Goal: Find specific page/section: Find specific page/section

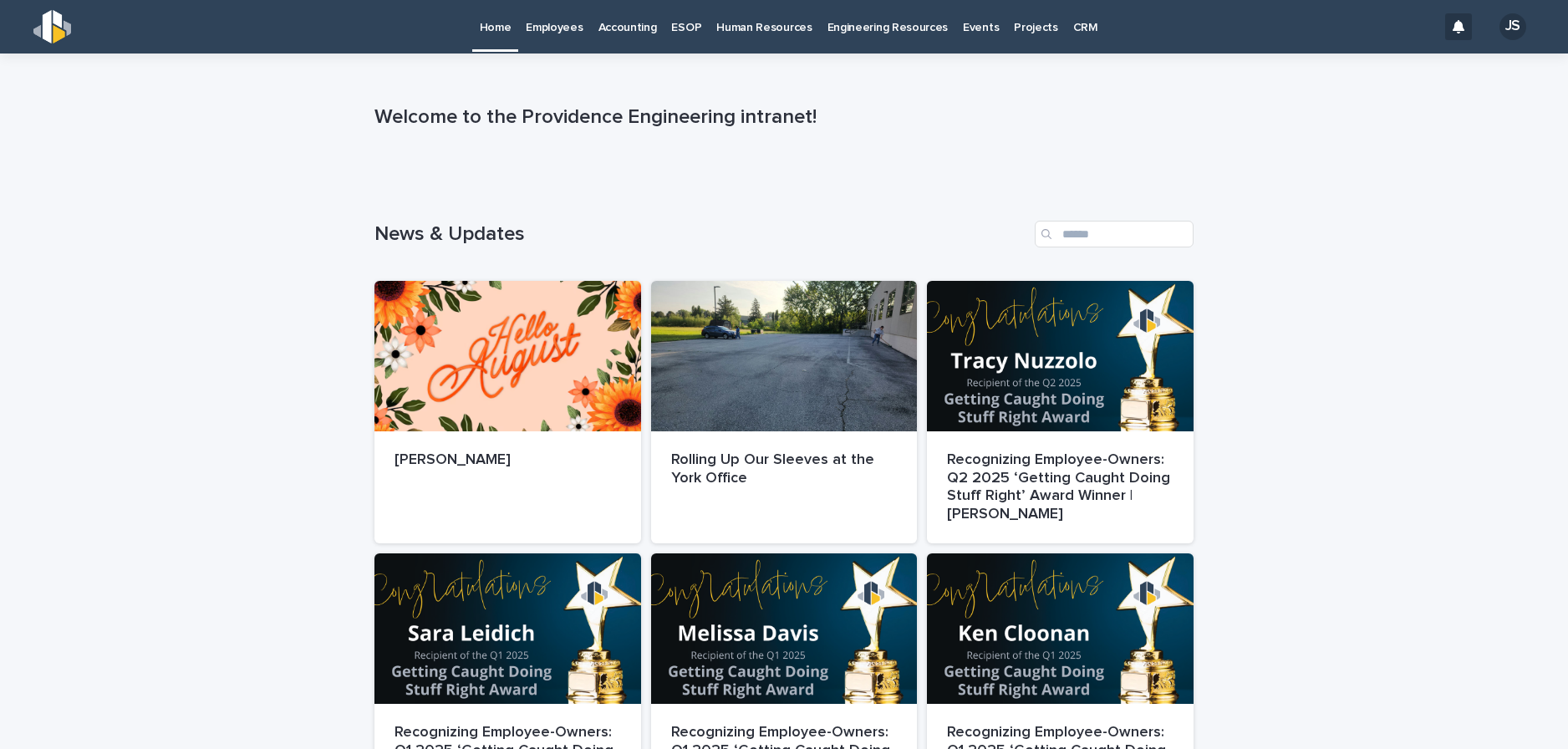
click at [561, 31] on p "Employees" at bounding box center [554, 17] width 57 height 35
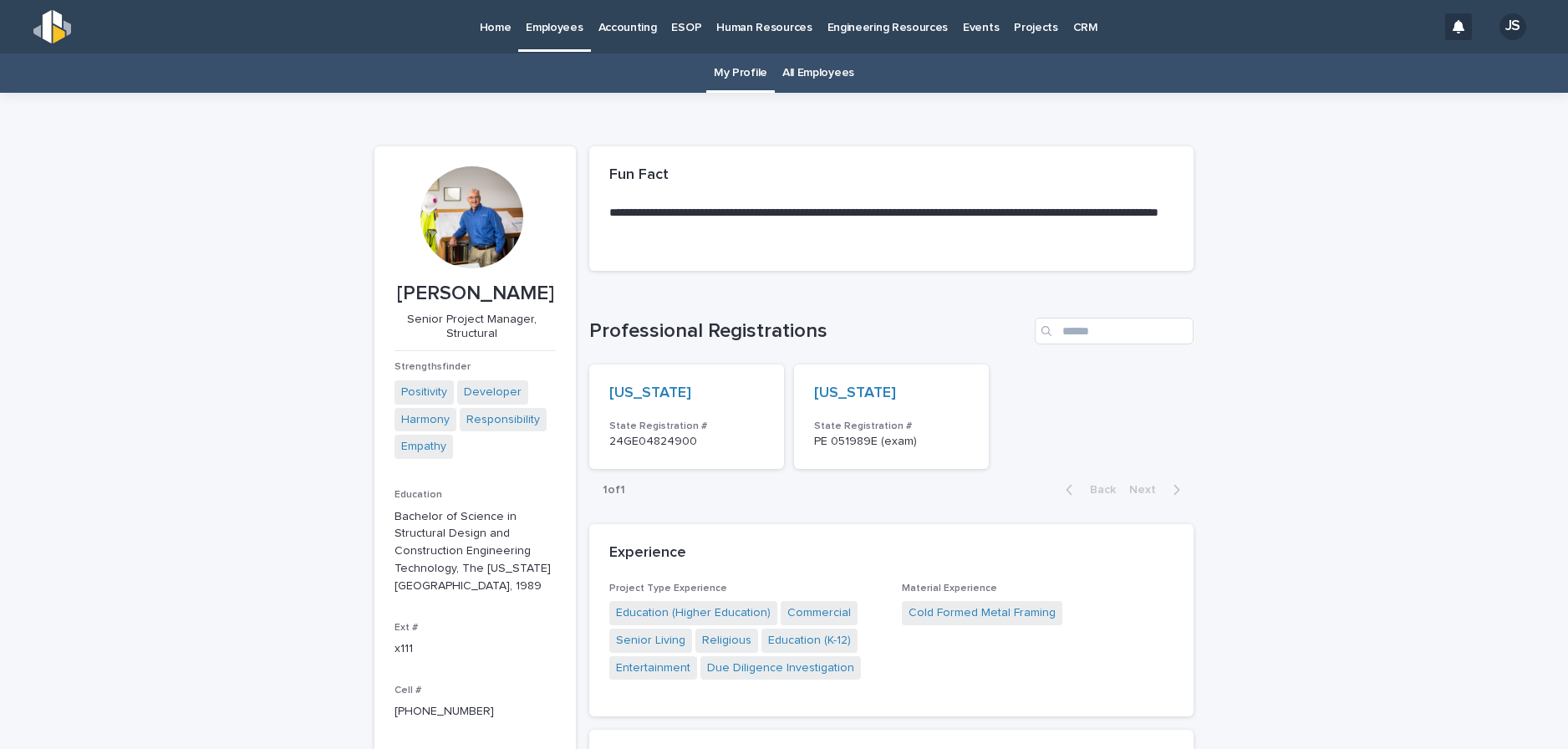
click at [786, 72] on link "All Employees" at bounding box center [818, 72] width 71 height 39
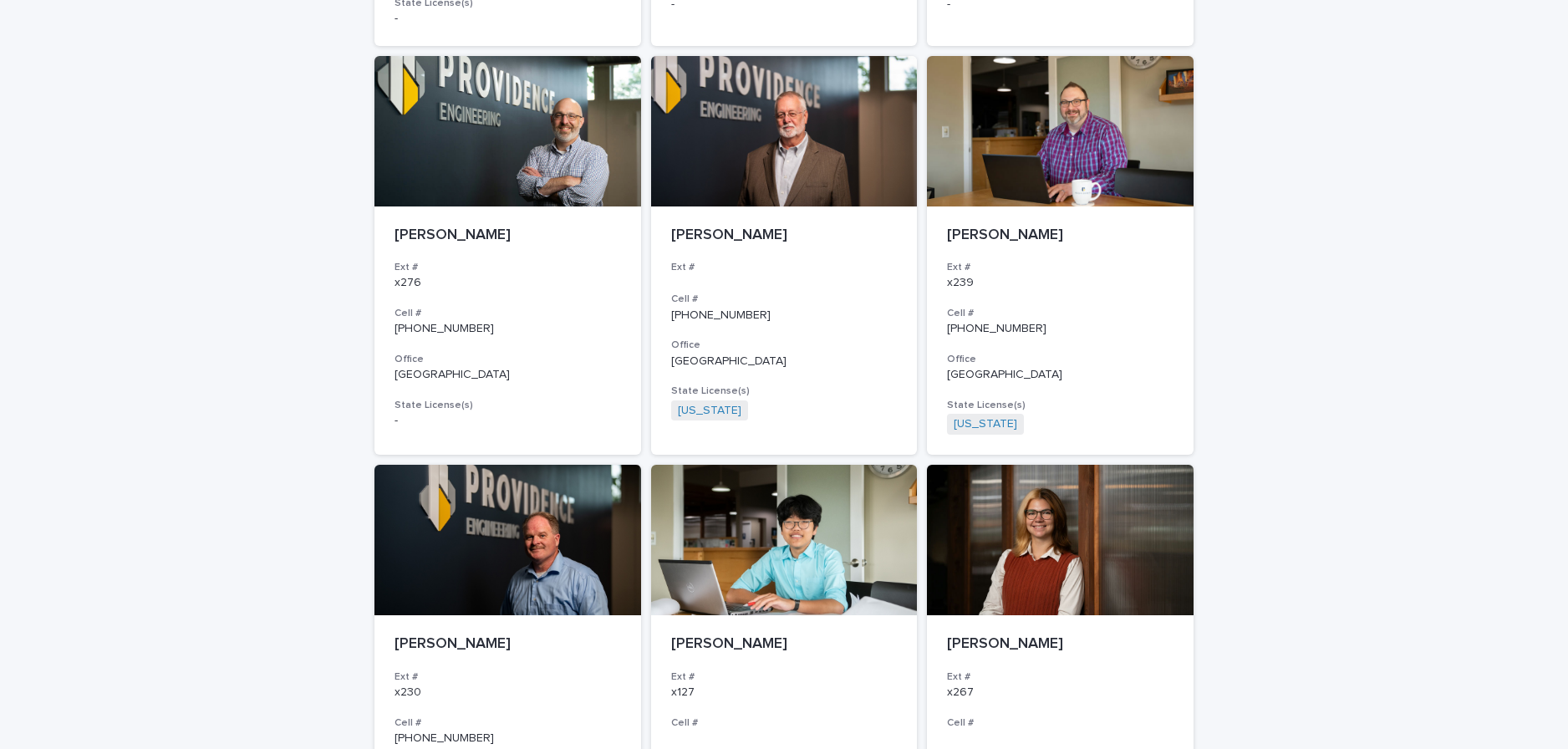
scroll to position [2895, 0]
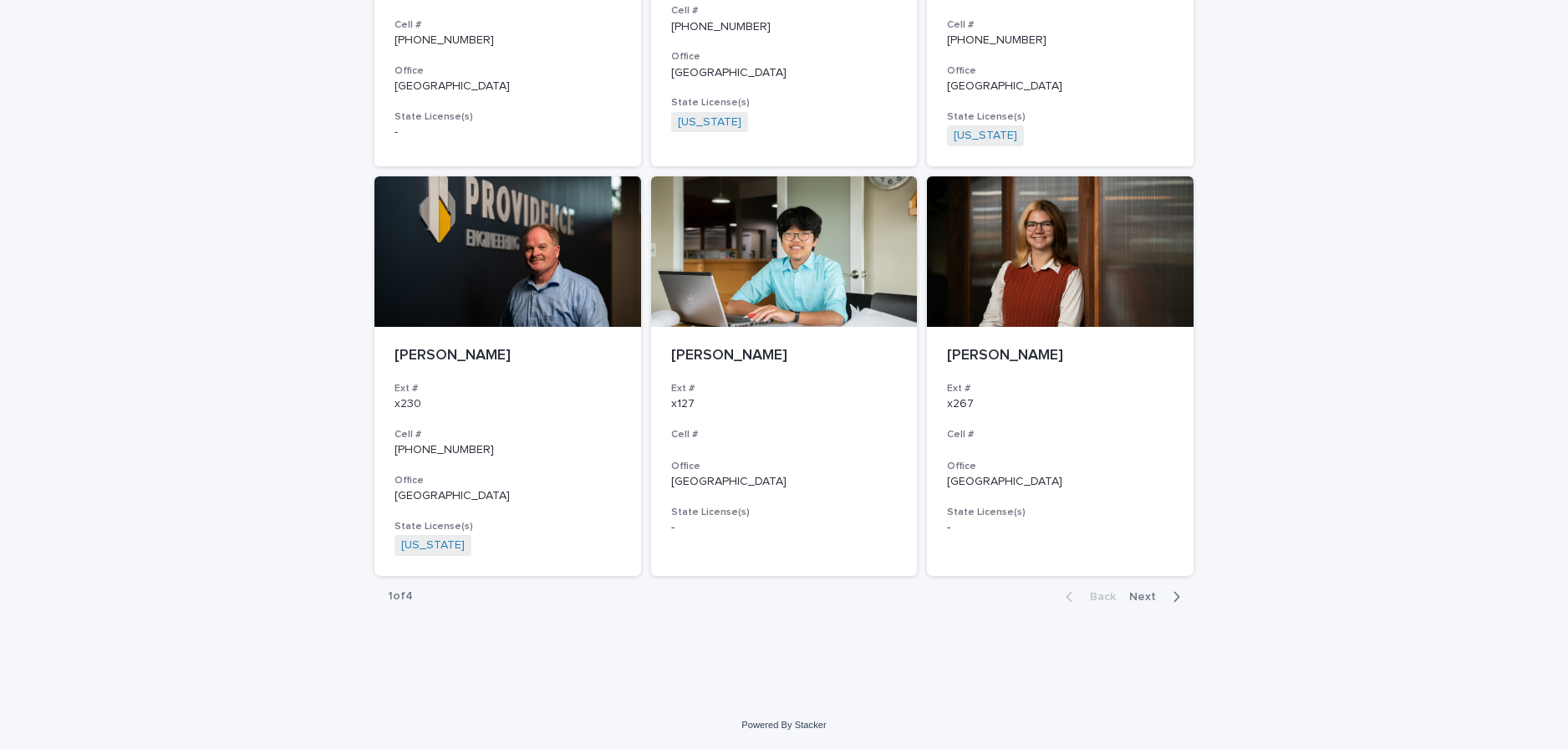
click at [1138, 599] on span "Next" at bounding box center [1147, 597] width 37 height 12
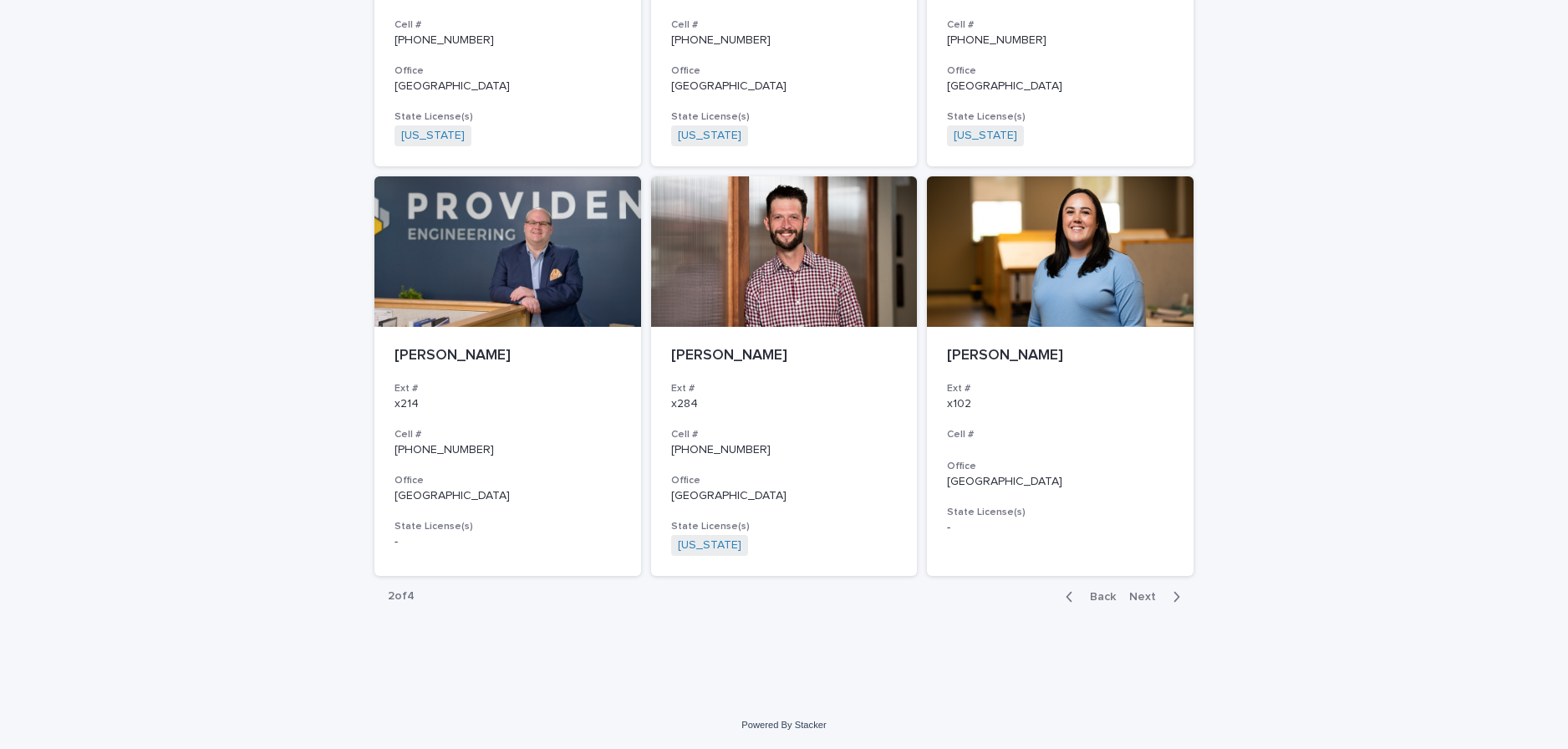
scroll to position [2881, 0]
click at [1138, 599] on span "Next" at bounding box center [1147, 597] width 37 height 12
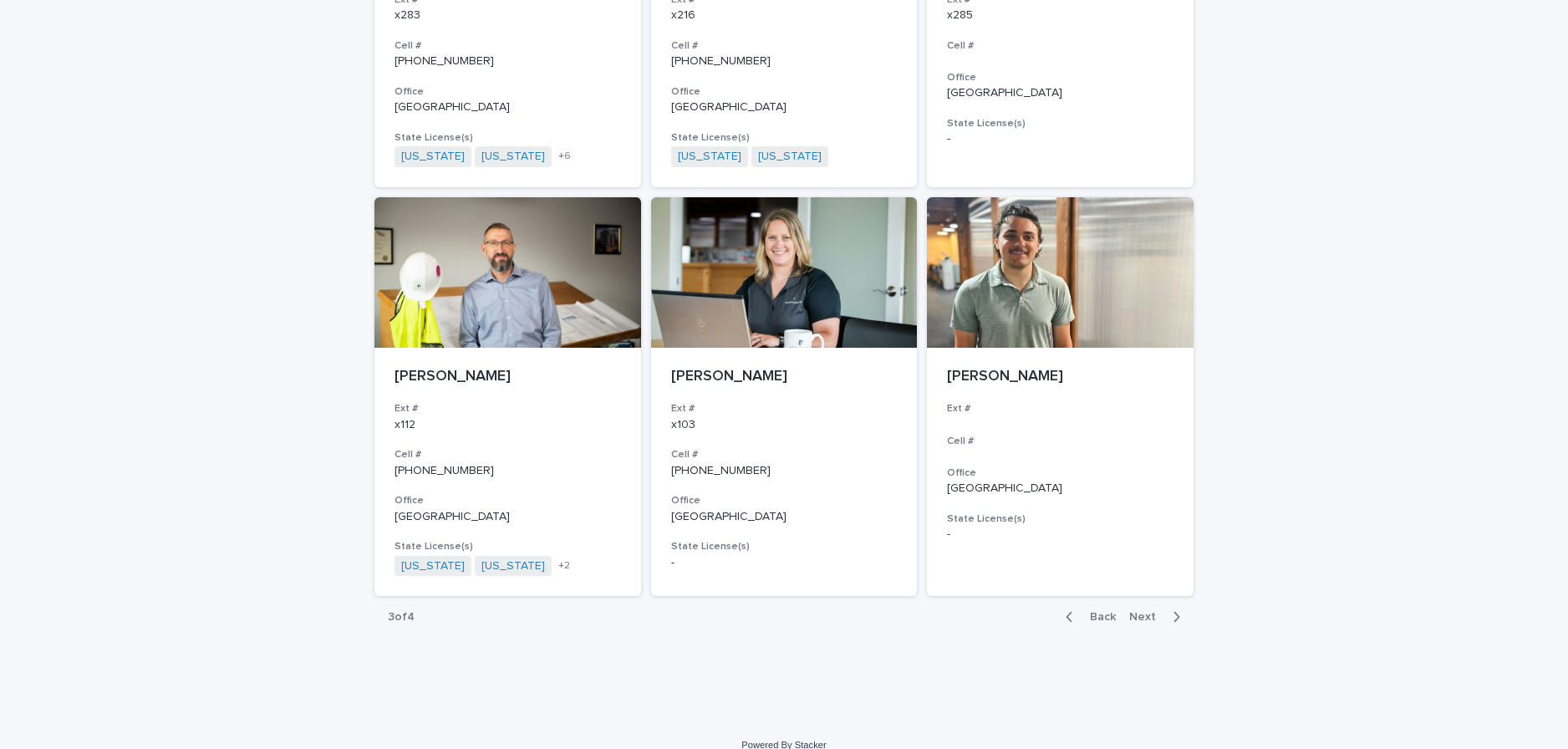
scroll to position [2902, 0]
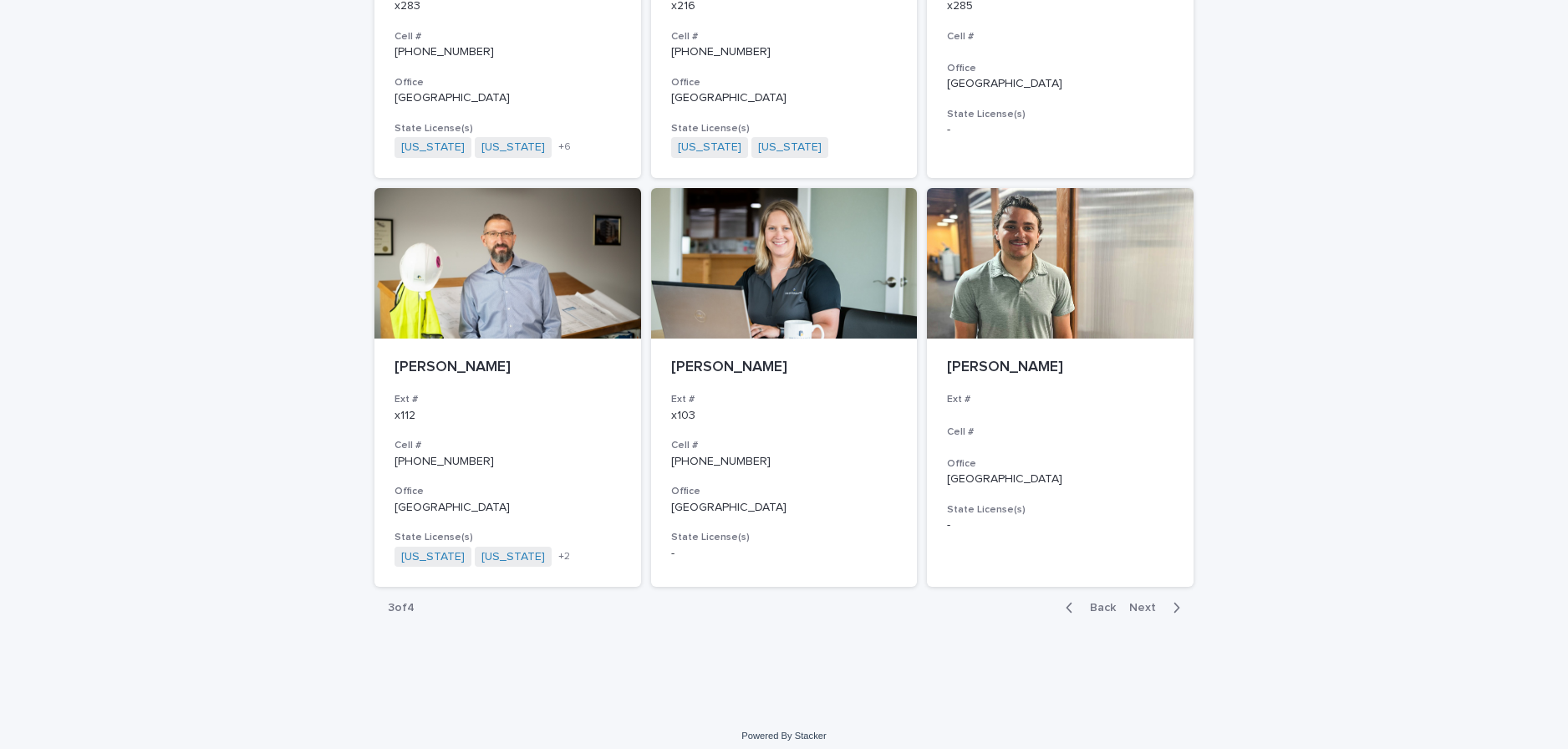
click at [1143, 588] on div "Back Next" at bounding box center [1123, 608] width 141 height 42
click at [1135, 602] on span "Next" at bounding box center [1147, 608] width 37 height 12
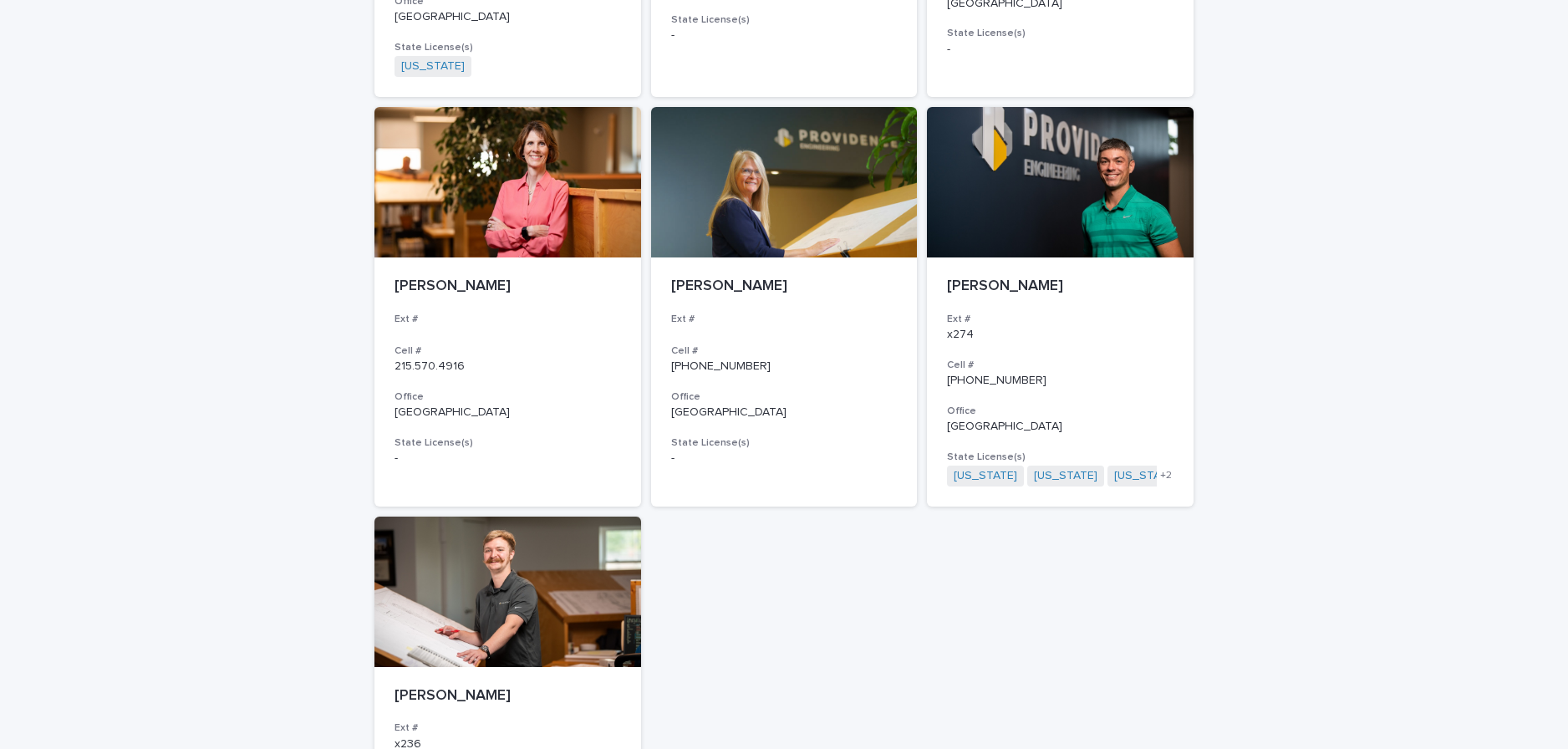
scroll to position [920, 0]
